Goal: Transaction & Acquisition: Obtain resource

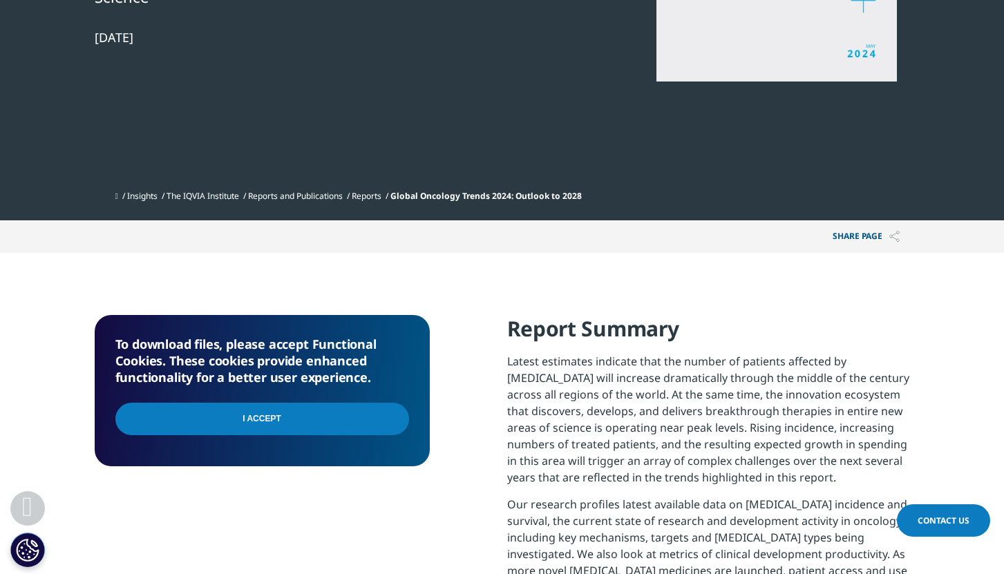
scroll to position [456, 0]
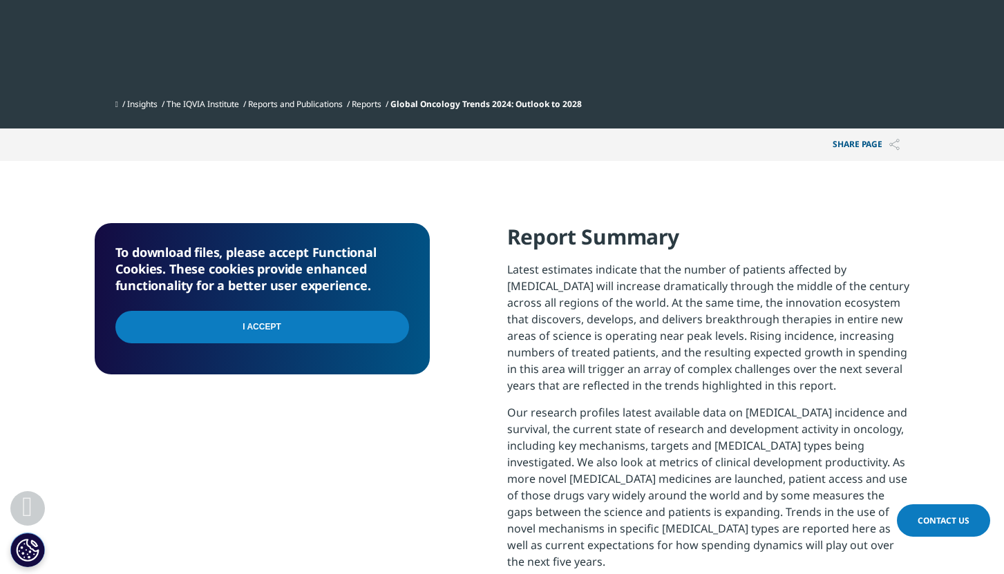
click at [256, 325] on input "I Accept" at bounding box center [262, 327] width 294 height 32
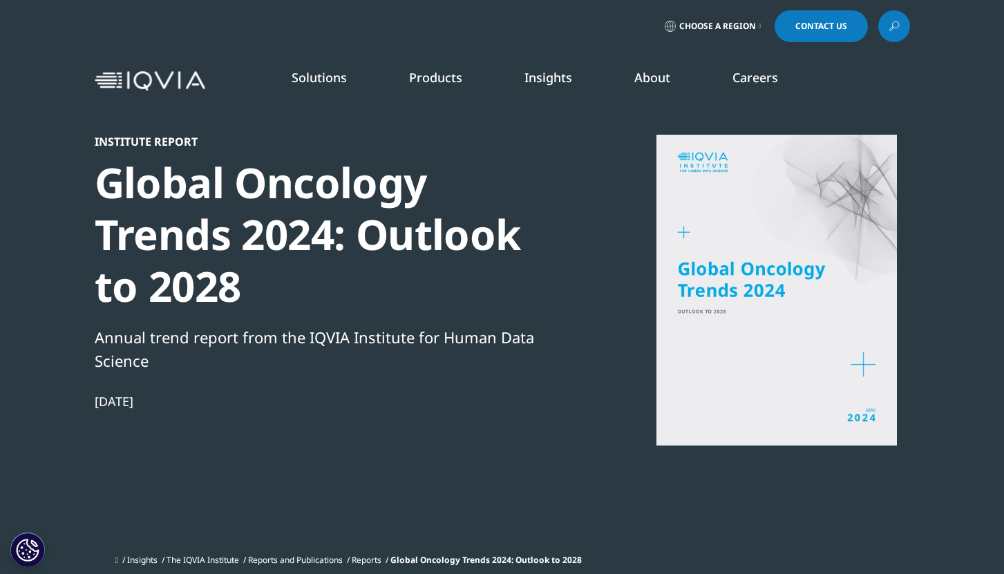
click at [861, 365] on div at bounding box center [776, 290] width 267 height 311
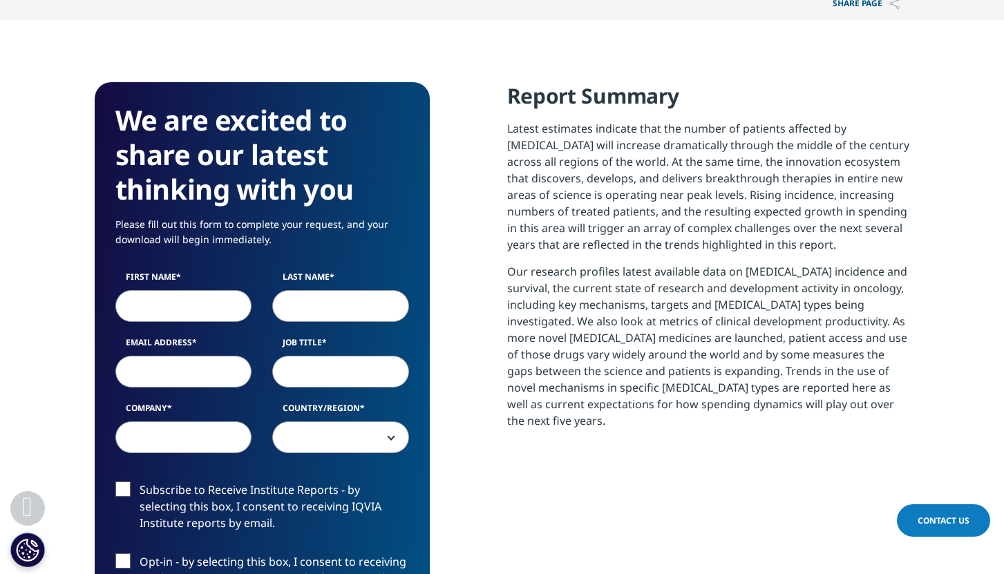
scroll to position [654, 0]
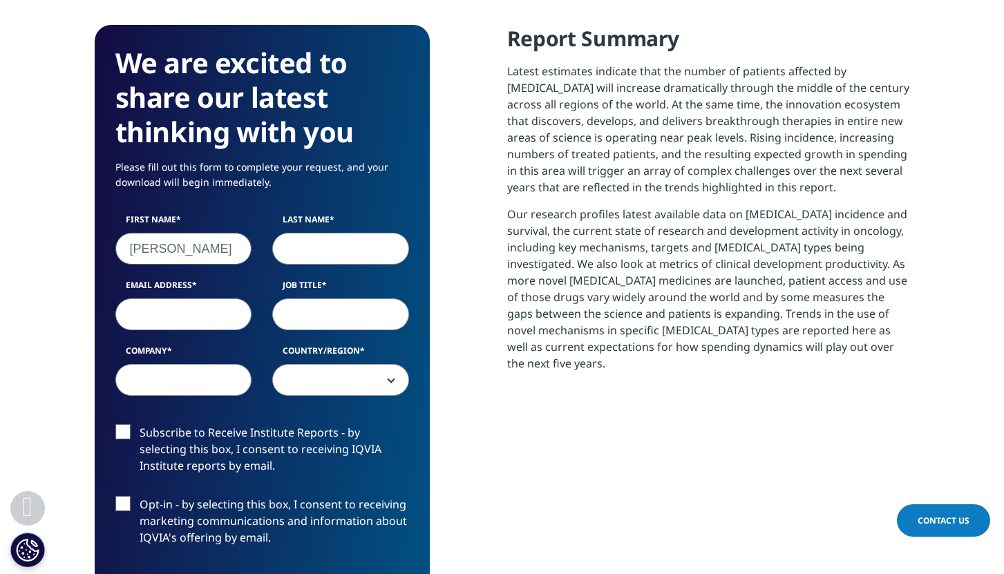
type input "Mauricio"
type input "Monaco"
type input "mauricio.monaco@lilly.com"
type input "Medical Affairs Head - Breast Cancer"
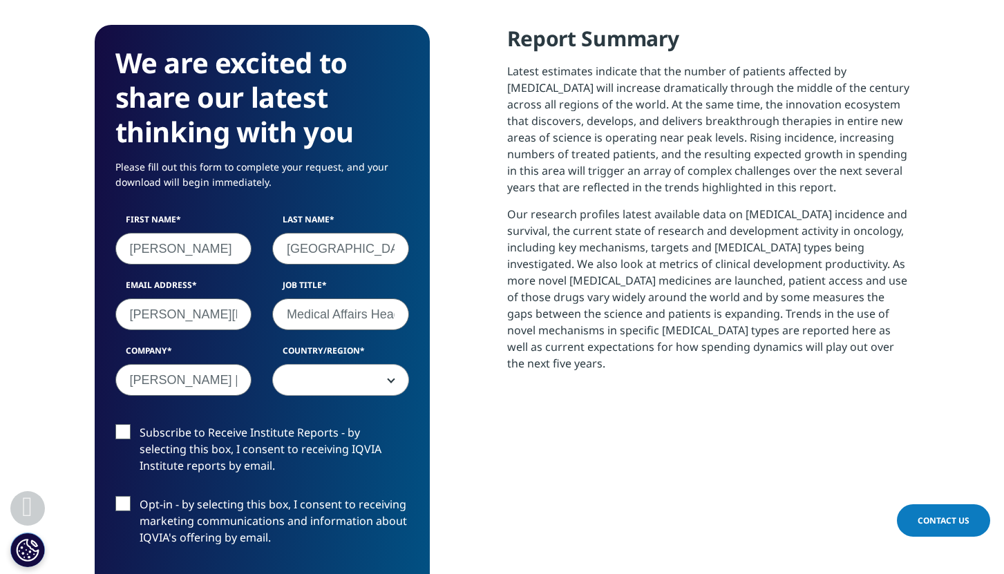
type input "Eli Lilly & Co"
click at [388, 380] on b at bounding box center [388, 380] width 0 height 0
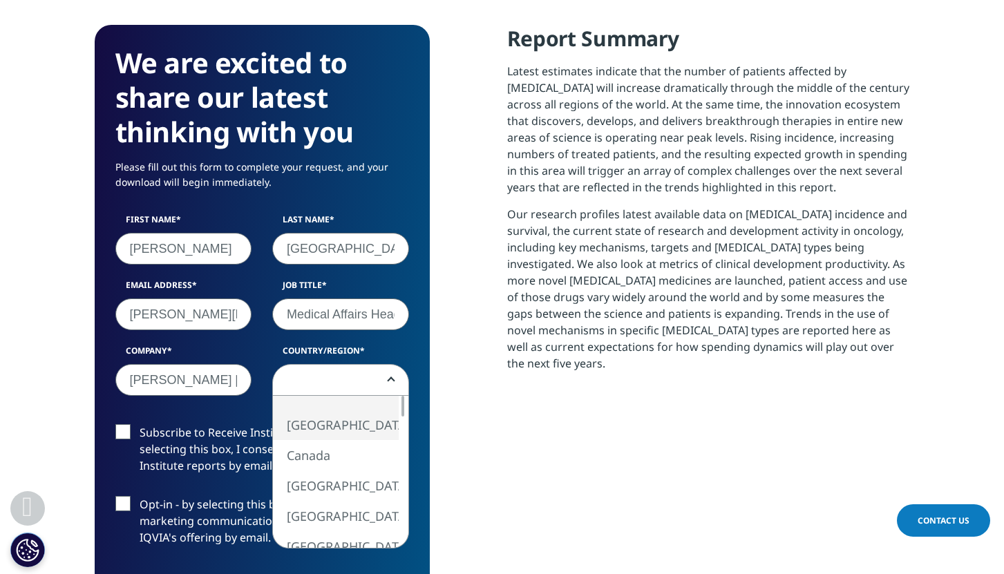
select select "[GEOGRAPHIC_DATA]"
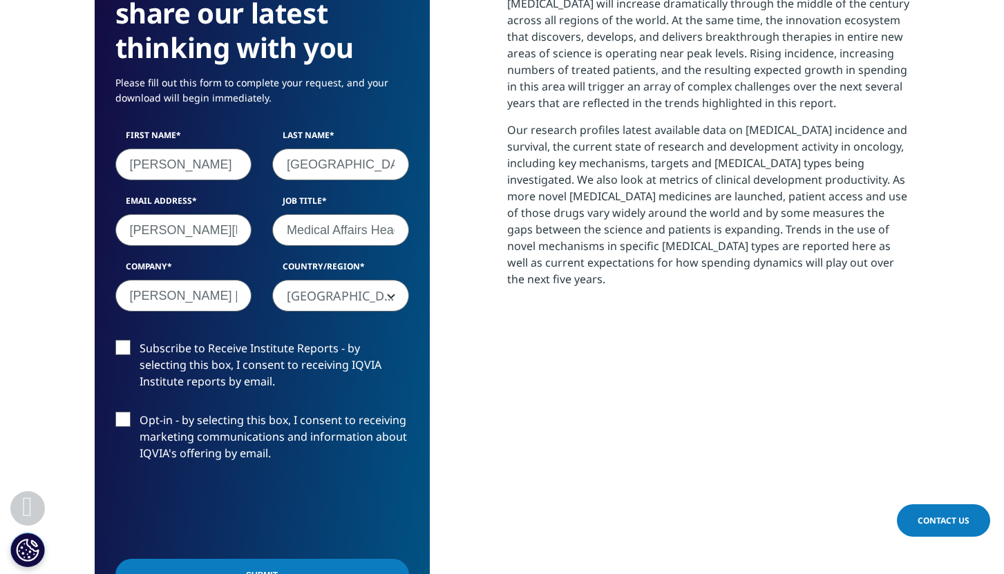
scroll to position [808, 0]
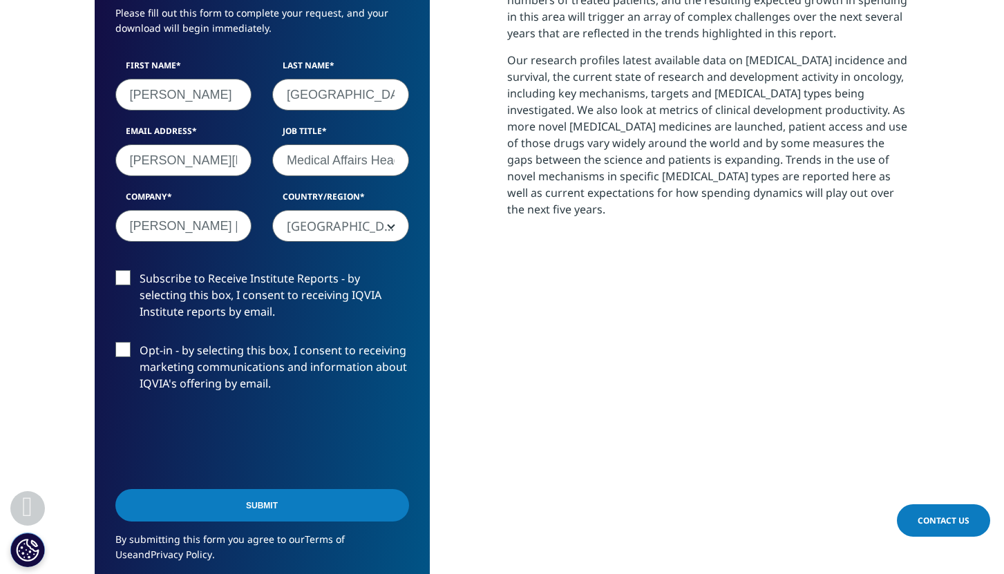
click at [122, 279] on label "Subscribe to Receive Institute Reports - by selecting this box, I consent to re…" at bounding box center [262, 298] width 294 height 57
click at [140, 270] on input "Subscribe to Receive Institute Reports - by selecting this box, I consent to re…" at bounding box center [140, 270] width 0 height 0
click at [263, 504] on input "Submit" at bounding box center [262, 505] width 294 height 32
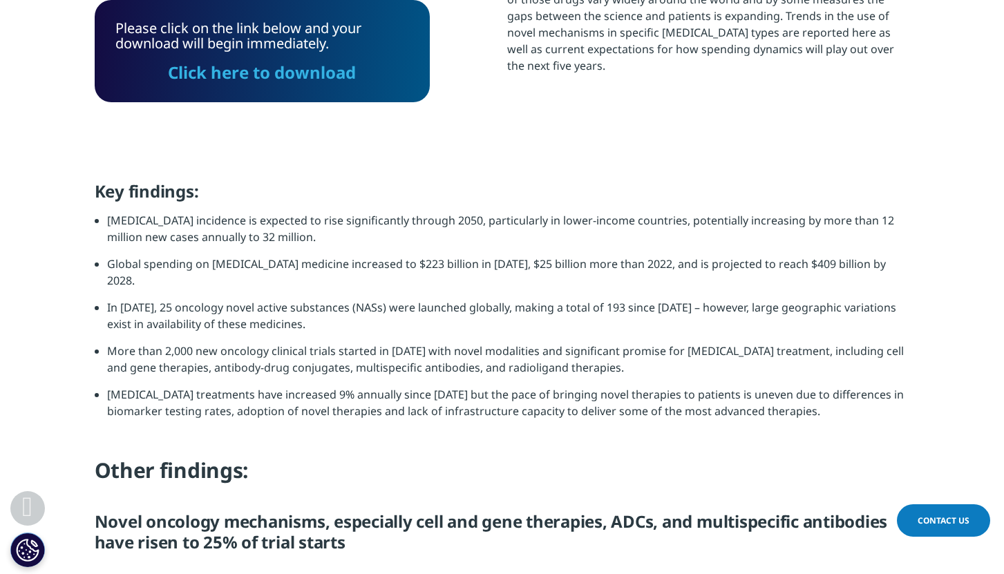
scroll to position [863, 0]
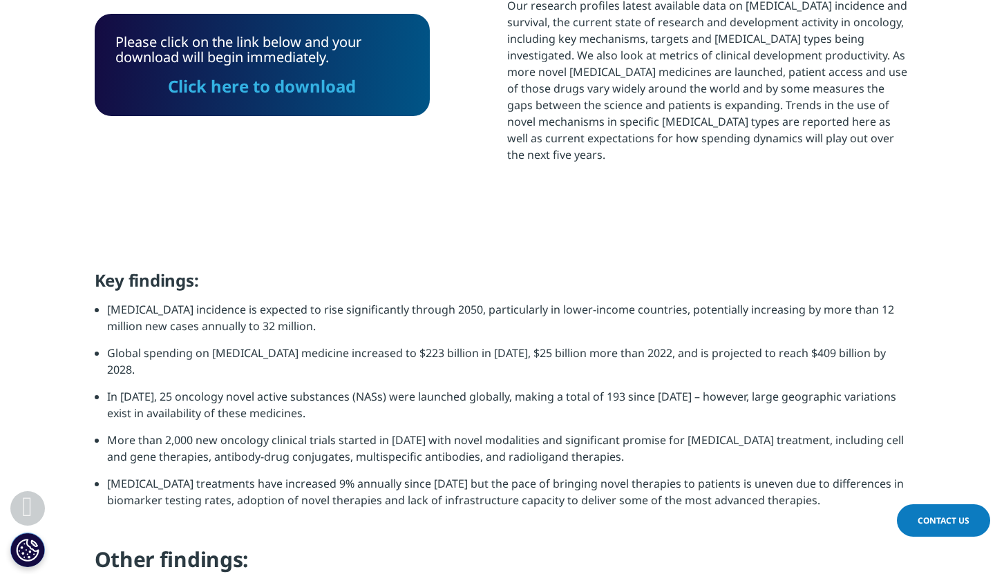
click at [273, 86] on link "Click here to download" at bounding box center [263, 86] width 188 height 23
